Goal: Transaction & Acquisition: Purchase product/service

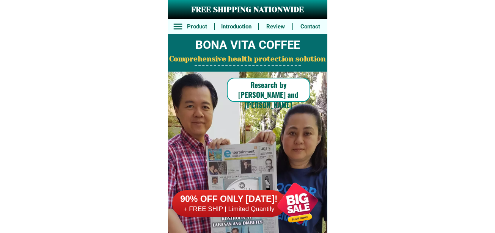
click at [304, 201] on div at bounding box center [297, 203] width 59 height 59
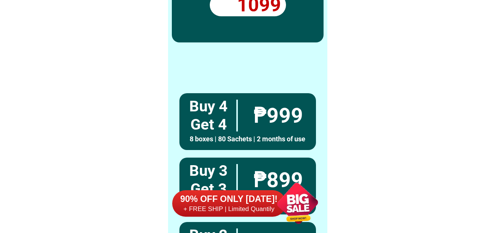
scroll to position [5573, 0]
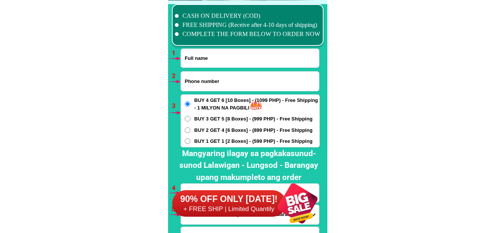
click at [249, 119] on span "BUY 3 GET 5 [8 Boxes] - (999 PHP) - Free Shipping" at bounding box center [253, 119] width 118 height 8
click at [190, 119] on input "BUY 3 GET 5 [8 Boxes] - (999 PHP) - Free Shipping" at bounding box center [188, 119] width 6 height 6
radio input "true"
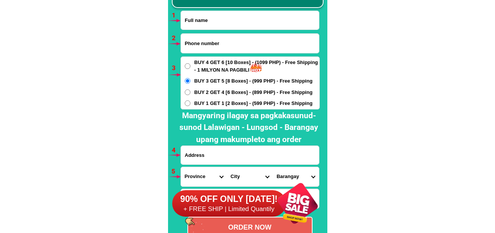
scroll to position [5649, 0]
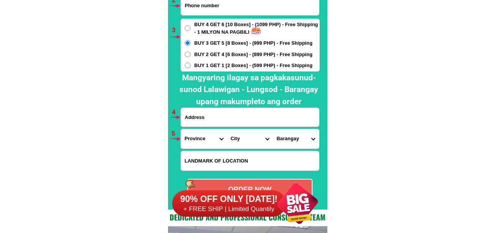
click at [204, 118] on input "Input address" at bounding box center [250, 117] width 138 height 19
paste input "O9O7 INDAY [GEOGRAPHIC_DATA][GEOGRAPHIC_DATA] [GEOGRAPHIC_DATA]"
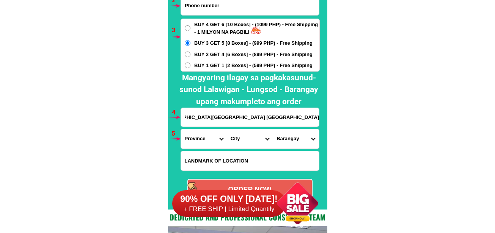
scroll to position [5611, 0]
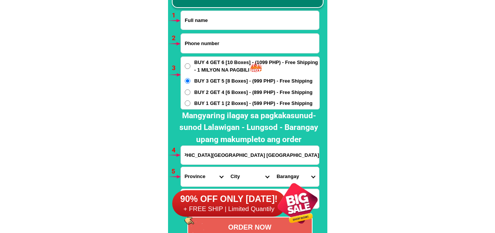
type input "O9O7 INDAY [GEOGRAPHIC_DATA][GEOGRAPHIC_DATA] [GEOGRAPHIC_DATA]"
click at [208, 28] on input "Input full_name" at bounding box center [250, 20] width 138 height 19
paste input "Inday Baguio"
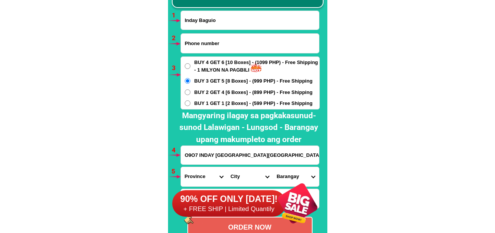
type input "Inday Baguio"
click at [214, 42] on input "Input phone_number" at bounding box center [250, 43] width 138 height 19
paste input "O9489464978"
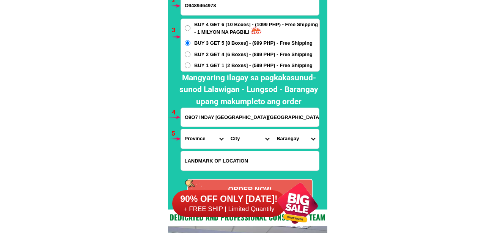
scroll to position [5645, 0]
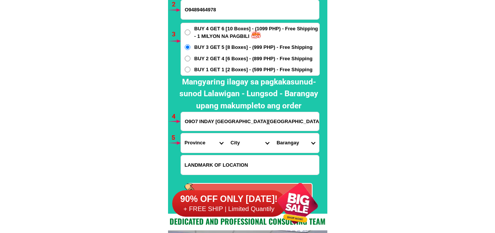
drag, startPoint x: 188, startPoint y: 7, endPoint x: 182, endPoint y: 8, distance: 5.4
click at [182, 8] on input "O9489464978" at bounding box center [250, 9] width 138 height 19
type input "09489464978"
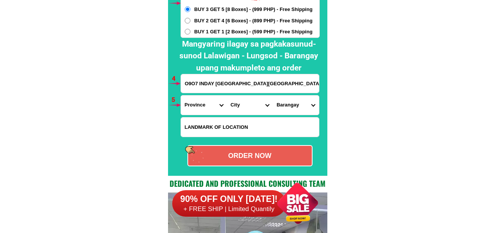
click at [217, 83] on input "O9O7 INDAY [GEOGRAPHIC_DATA][GEOGRAPHIC_DATA] [GEOGRAPHIC_DATA]" at bounding box center [250, 83] width 138 height 19
drag, startPoint x: 192, startPoint y: 108, endPoint x: 201, endPoint y: 101, distance: 11.4
click at [192, 107] on select "Province [GEOGRAPHIC_DATA] [GEOGRAPHIC_DATA] [GEOGRAPHIC_DATA] [GEOGRAPHIC_DATA…" at bounding box center [204, 104] width 46 height 19
select select "63_137"
click at [181, 95] on select "Province [GEOGRAPHIC_DATA] [GEOGRAPHIC_DATA] [GEOGRAPHIC_DATA] [GEOGRAPHIC_DATA…" at bounding box center [204, 104] width 46 height 19
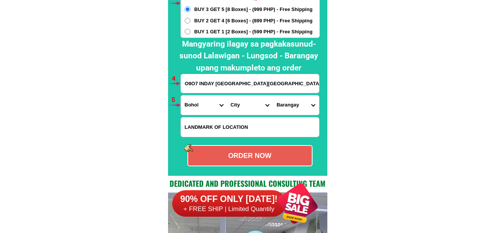
drag, startPoint x: 214, startPoint y: 123, endPoint x: 228, endPoint y: 112, distance: 17.8
click at [218, 119] on input "Input LANDMARKOFLOCATION" at bounding box center [250, 126] width 138 height 19
click at [235, 108] on select "City Alburquerque Antequera Baclayon Balilihan Bien-unido Bilar Bohol-[PERSON_N…" at bounding box center [250, 104] width 46 height 19
select select "63_1377328"
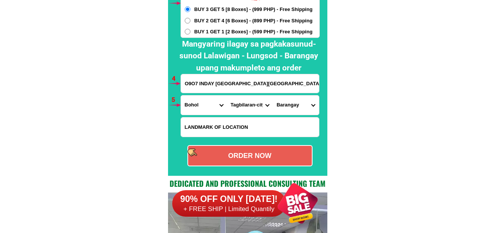
click at [227, 95] on select "City Alburquerque Antequera Baclayon Balilihan Bien-unido Bilar Bohol-[PERSON_N…" at bounding box center [250, 104] width 46 height 19
drag, startPoint x: 290, startPoint y: 100, endPoint x: 297, endPoint y: 95, distance: 8.3
click at [291, 100] on select "Barangay Bool Booy Cabawan [GEOGRAPHIC_DATA] [GEOGRAPHIC_DATA] [GEOGRAPHIC_DATA…" at bounding box center [295, 104] width 46 height 19
click at [252, 108] on select "City Alburquerque Antequera Baclayon Balilihan Bien-unido Bilar Bohol-[PERSON_N…" at bounding box center [250, 104] width 46 height 19
click at [227, 95] on select "City Alburquerque Antequera Baclayon Balilihan Bien-unido Bilar Bohol-[PERSON_N…" at bounding box center [250, 104] width 46 height 19
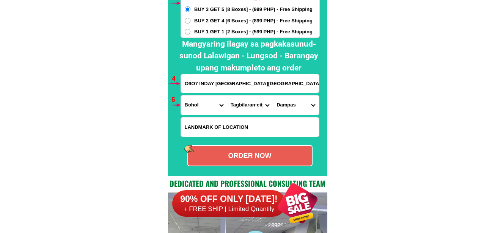
click at [295, 102] on select "Barangay Bool Booy Cabawan [GEOGRAPHIC_DATA] [GEOGRAPHIC_DATA] [GEOGRAPHIC_DATA…" at bounding box center [295, 104] width 46 height 19
click at [293, 106] on select "Barangay Bool Booy Cabawan [GEOGRAPHIC_DATA] [GEOGRAPHIC_DATA] [GEOGRAPHIC_DATA…" at bounding box center [295, 104] width 46 height 19
click at [296, 104] on select "Barangay Bool Booy Cabawan [GEOGRAPHIC_DATA] [GEOGRAPHIC_DATA] [GEOGRAPHIC_DATA…" at bounding box center [295, 104] width 46 height 19
select select "63_13773284760"
click at [272, 95] on select "Barangay Bool Booy Cabawan [GEOGRAPHIC_DATA] [GEOGRAPHIC_DATA] [GEOGRAPHIC_DATA…" at bounding box center [295, 104] width 46 height 19
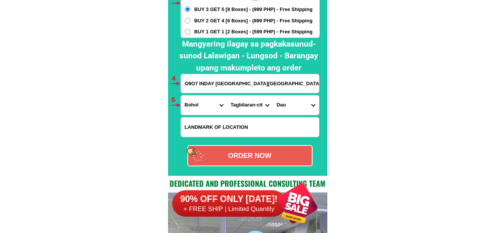
click at [274, 152] on div "ORDER NOW" at bounding box center [250, 156] width 124 height 10
radio input "true"
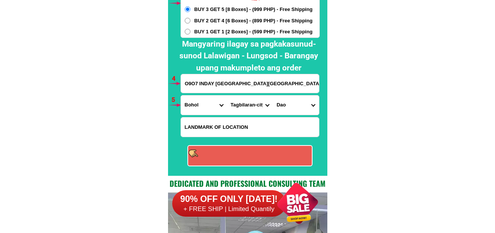
radio input "true"
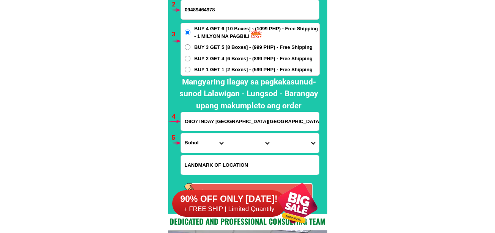
scroll to position [5569, 0]
